Goal: Navigation & Orientation: Go to known website

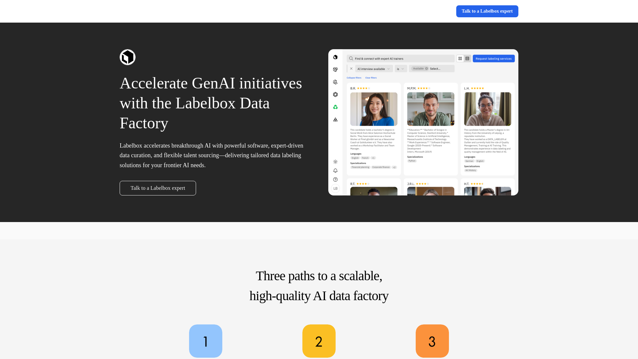
scroll to position [323, 0]
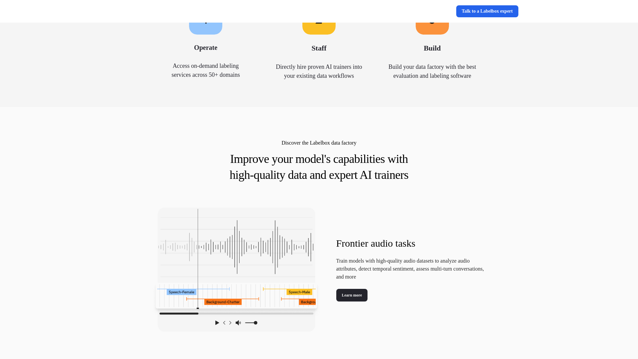
scroll to position [1608, 0]
